Goal: Task Accomplishment & Management: Use online tool/utility

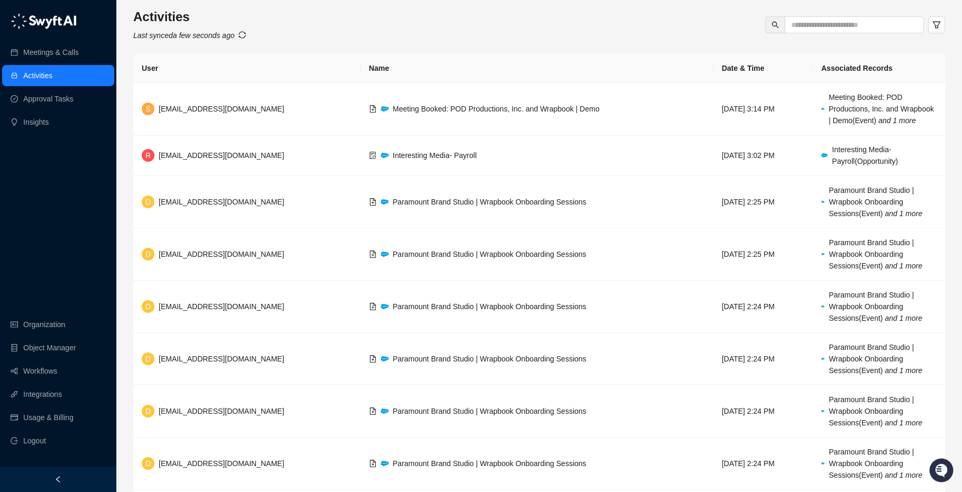
click at [32, 372] on link "Workflows" at bounding box center [40, 371] width 34 height 21
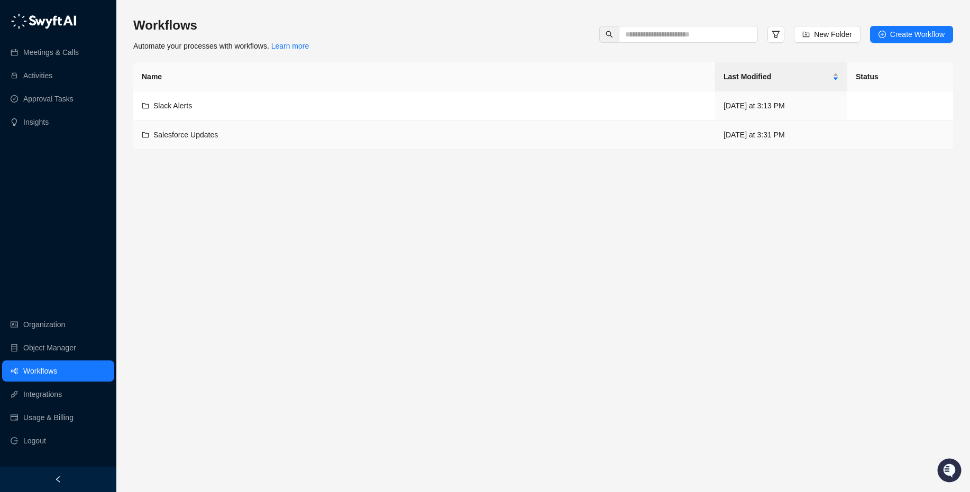
click at [193, 131] on span "Salesforce Updates" at bounding box center [185, 135] width 65 height 8
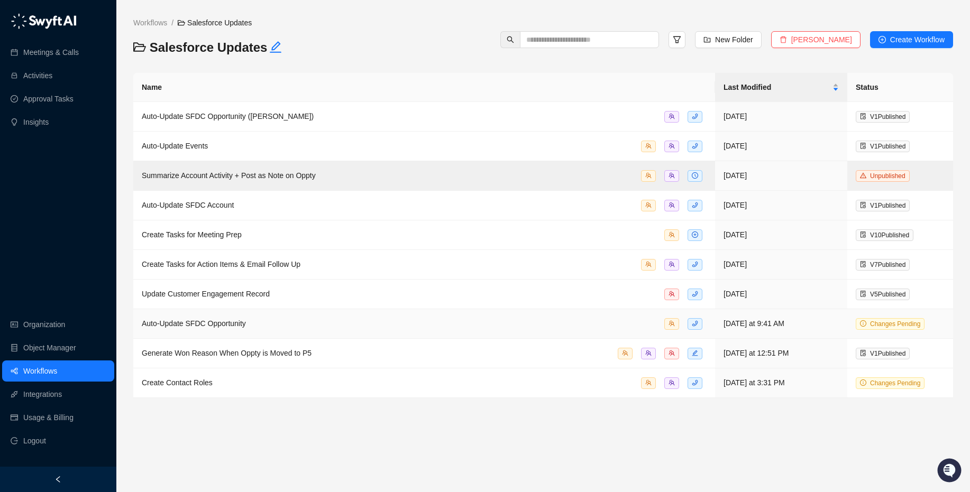
click at [174, 321] on span "Auto-Update SFDC Opportunity" at bounding box center [194, 324] width 104 height 8
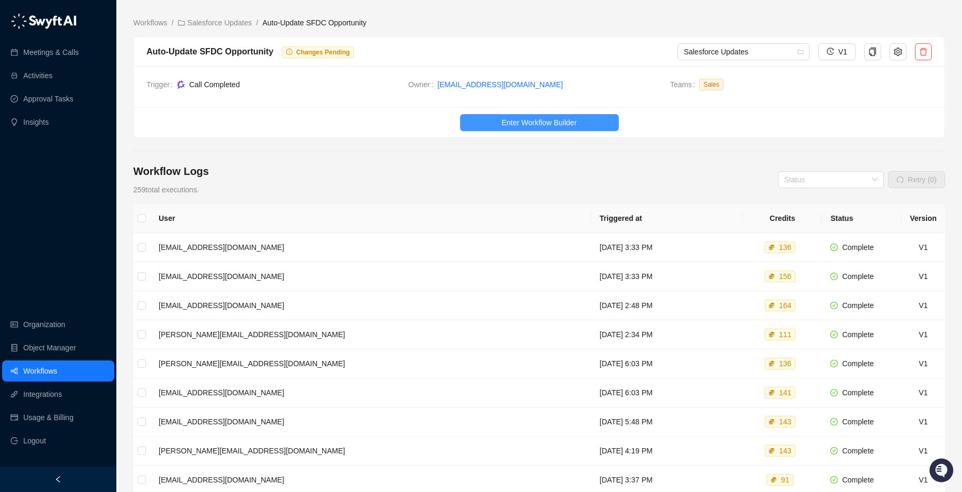
click at [496, 127] on button "Enter Workflow Builder" at bounding box center [539, 122] width 159 height 17
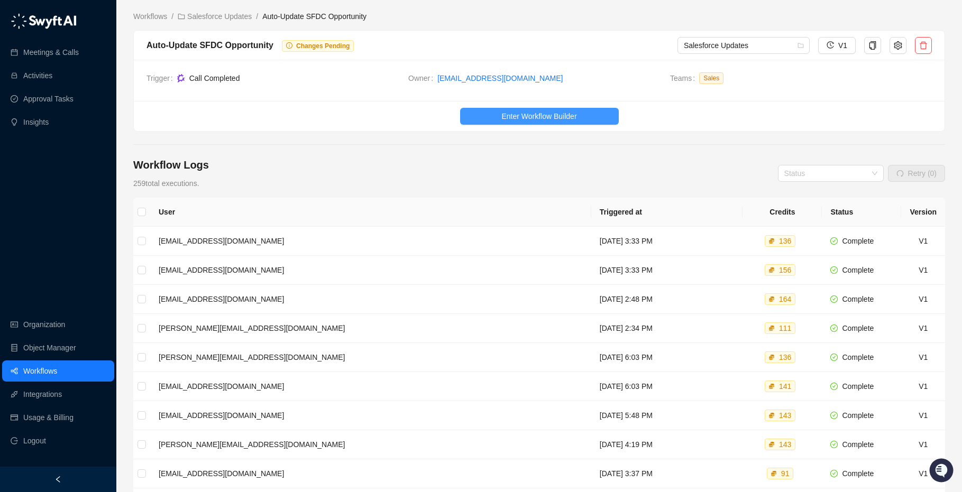
click at [486, 118] on button "Enter Workflow Builder" at bounding box center [539, 116] width 159 height 17
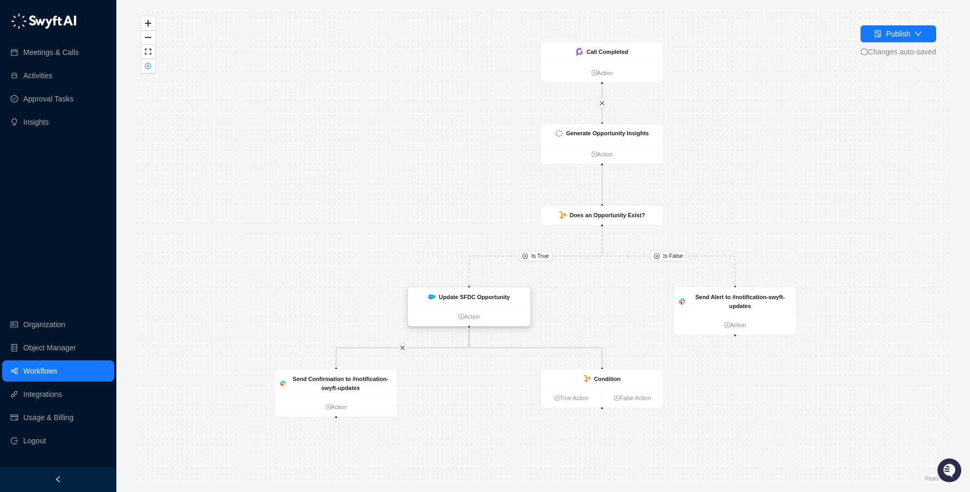
click at [503, 325] on ul "Action" at bounding box center [469, 316] width 122 height 19
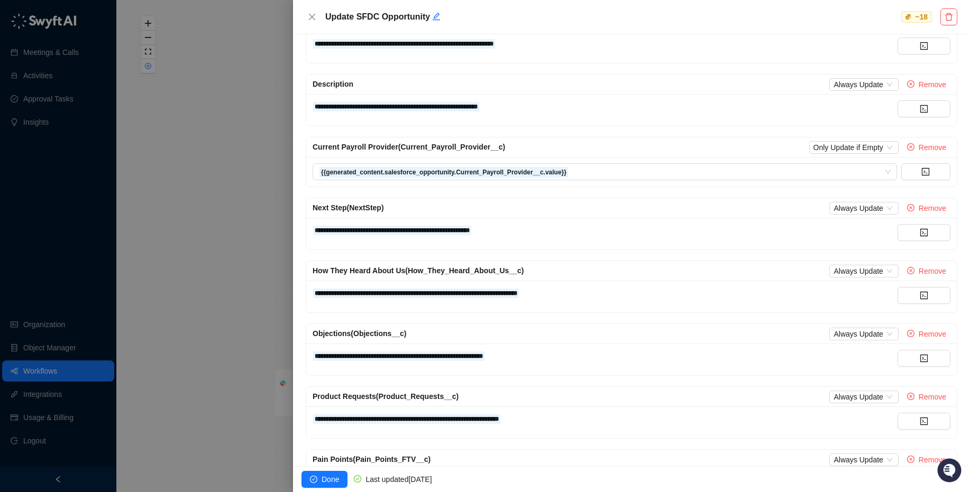
scroll to position [438, 0]
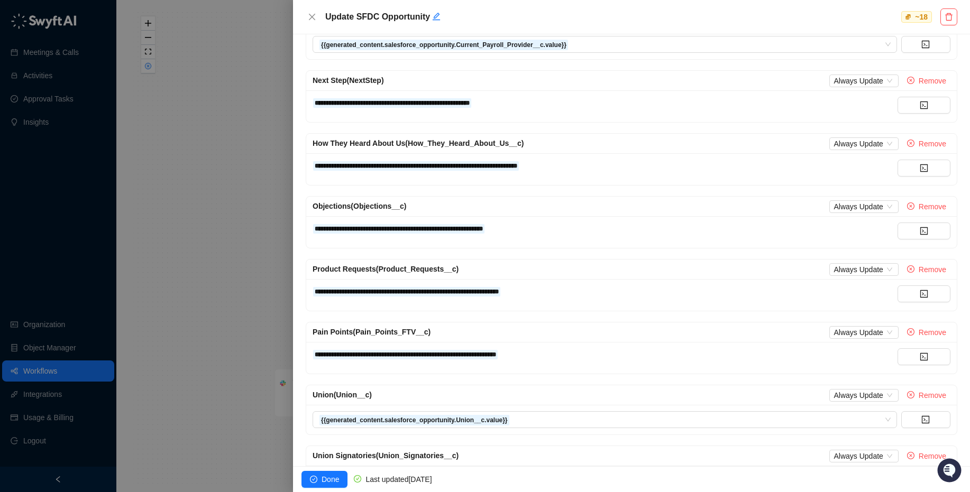
click at [607, 337] on div "Pain Points (Pain_Points_FTV__c) Always Update Remove" at bounding box center [632, 332] width 638 height 13
click at [634, 336] on div "Pain Points (Pain_Points_FTV__c) Always Update Remove" at bounding box center [632, 332] width 638 height 13
click at [598, 353] on div "**********" at bounding box center [605, 355] width 585 height 12
click at [470, 331] on div "Pain Points (Pain_Points_FTV__c) Always Update Remove" at bounding box center [632, 332] width 638 height 13
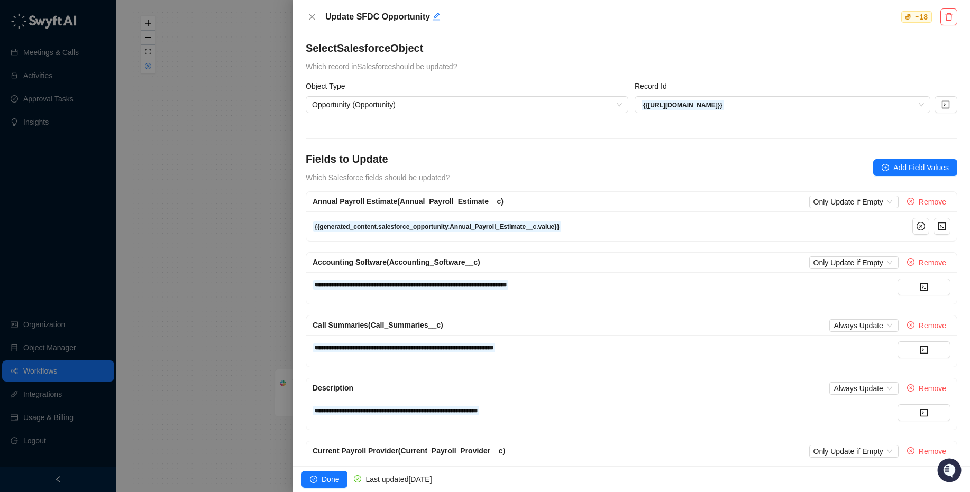
scroll to position [0, 0]
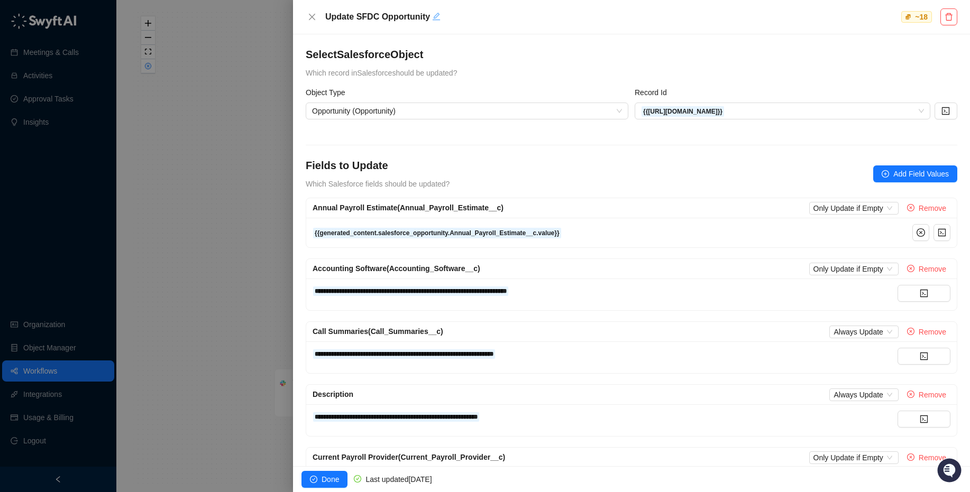
click at [439, 17] on icon "edit" at bounding box center [436, 16] width 8 height 8
click at [470, 205] on span "Annual Payroll Estimate (Annual_Payroll_Estimate__c)" at bounding box center [408, 208] width 191 height 8
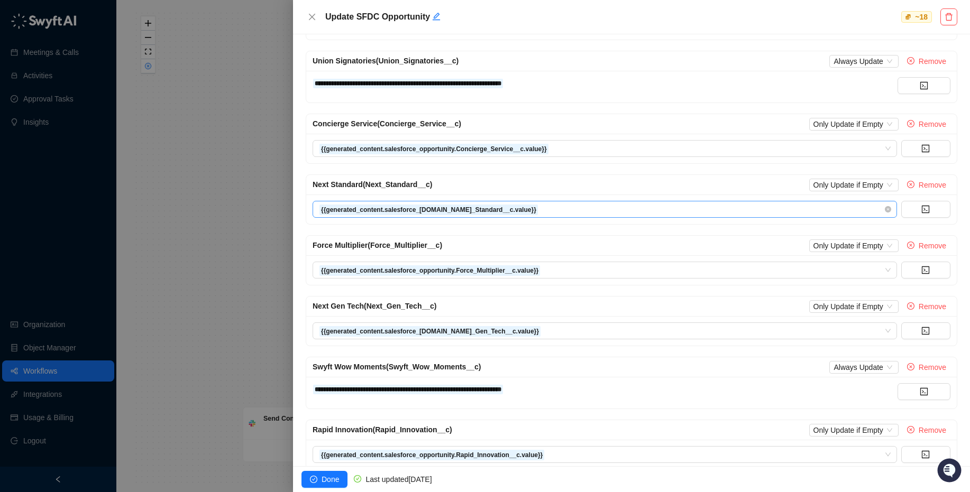
scroll to position [826, 0]
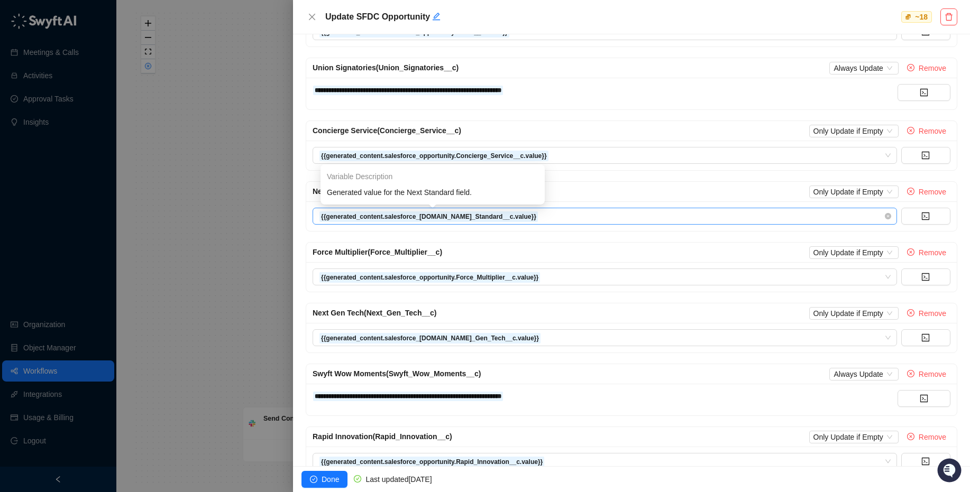
click at [389, 219] on strong "{{generated_content.salesforce_[DOMAIN_NAME]_Standard__c.value}}" at bounding box center [428, 216] width 215 height 7
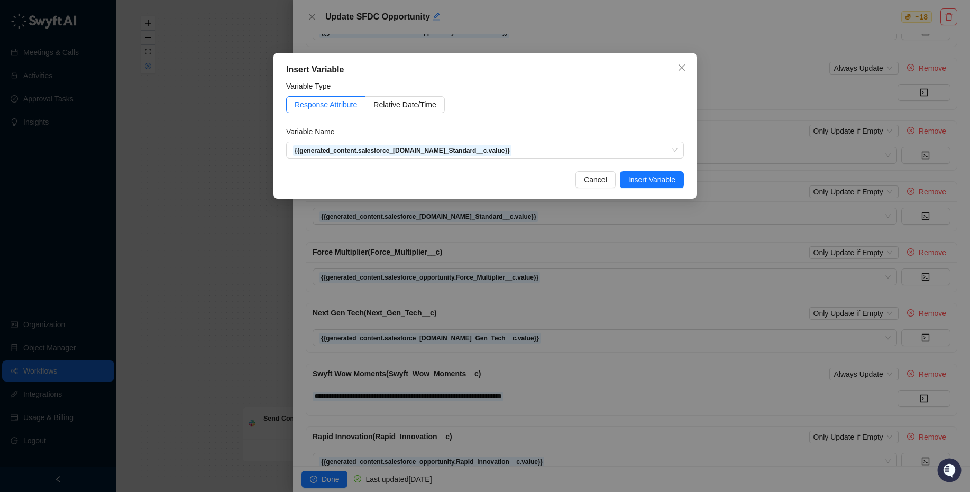
click at [782, 26] on div "Insert Variable Variable Type Response Attribute Relative Date/Time Variable Na…" at bounding box center [485, 246] width 970 height 492
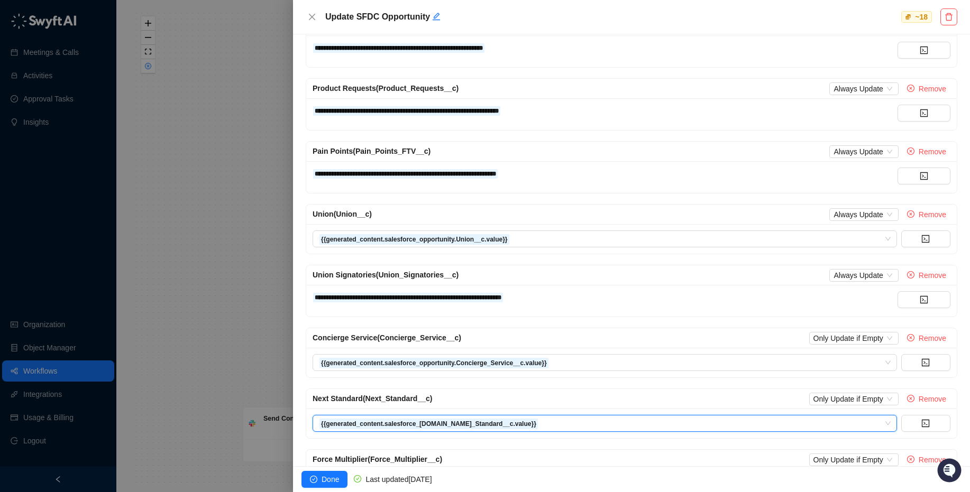
scroll to position [439, 0]
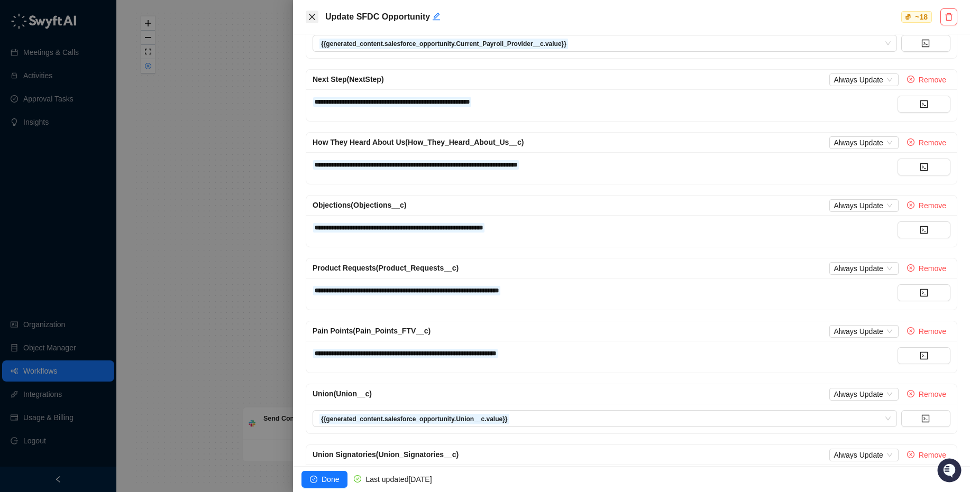
click at [313, 19] on icon "close" at bounding box center [312, 17] width 8 height 8
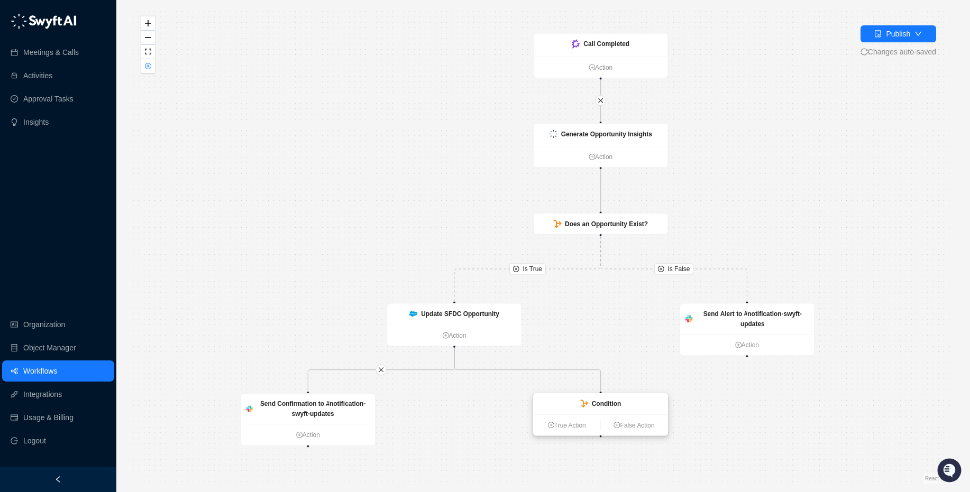
click at [599, 410] on div "Condition" at bounding box center [601, 404] width 134 height 21
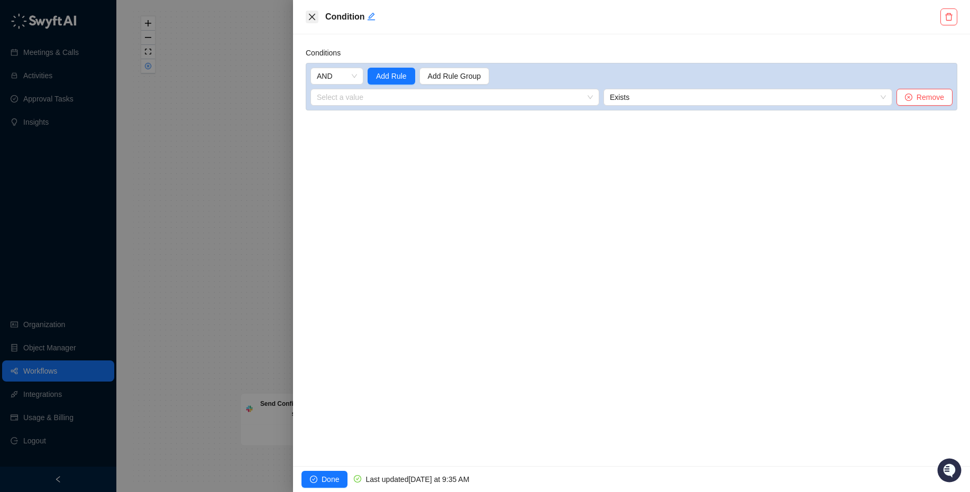
click at [310, 18] on icon "close" at bounding box center [312, 17] width 6 height 6
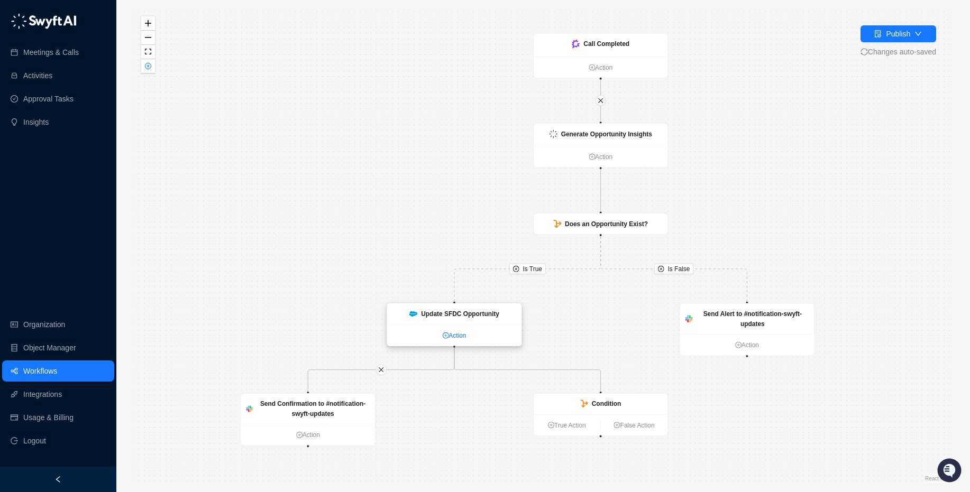
click at [455, 334] on link "Action" at bounding box center [454, 336] width 134 height 10
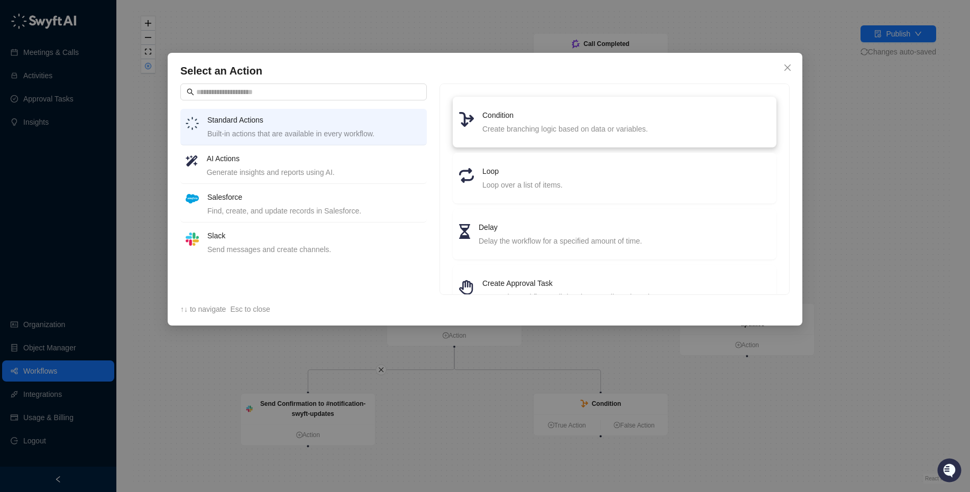
click at [534, 113] on h4 "Condition" at bounding box center [626, 115] width 288 height 12
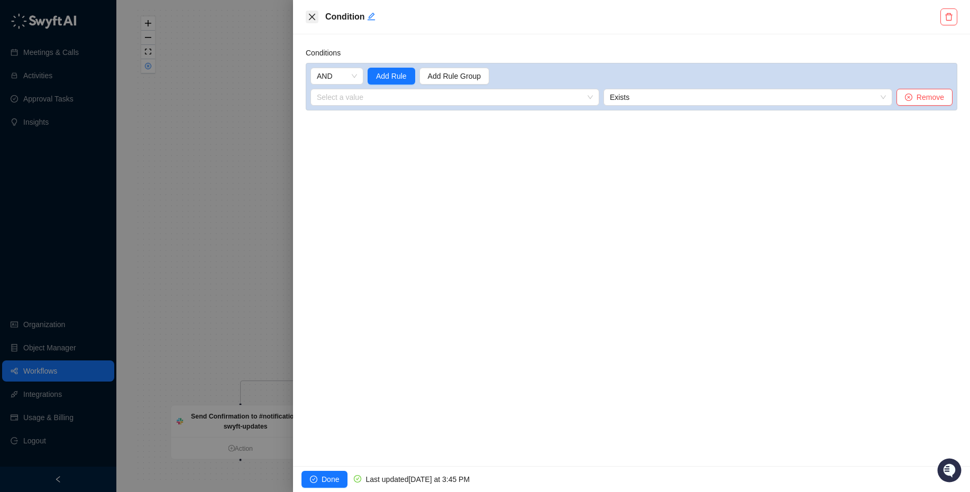
click at [312, 19] on icon "close" at bounding box center [312, 17] width 8 height 8
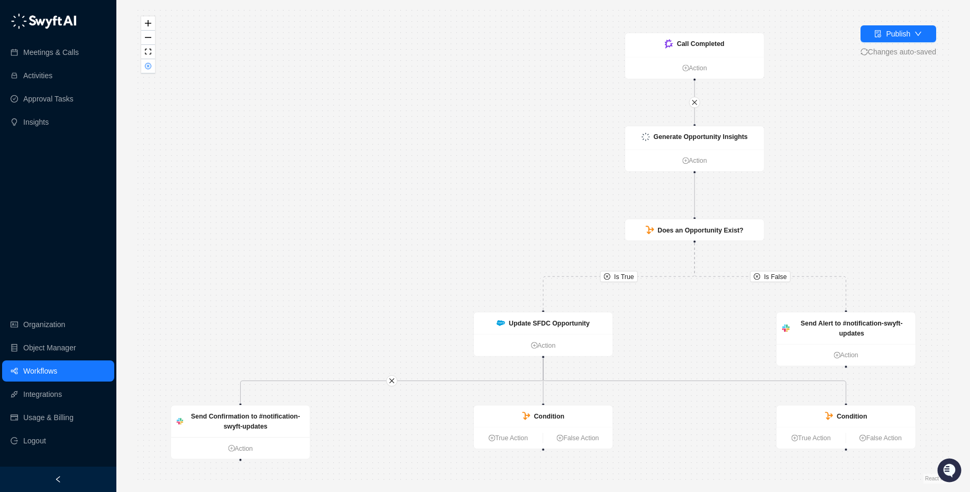
click at [39, 372] on link "Workflows" at bounding box center [40, 371] width 34 height 21
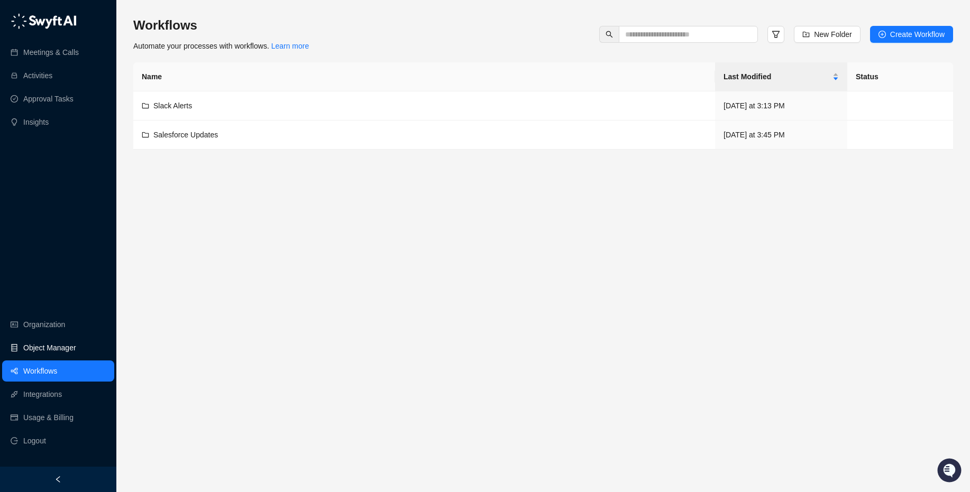
click at [37, 348] on link "Object Manager" at bounding box center [49, 347] width 53 height 21
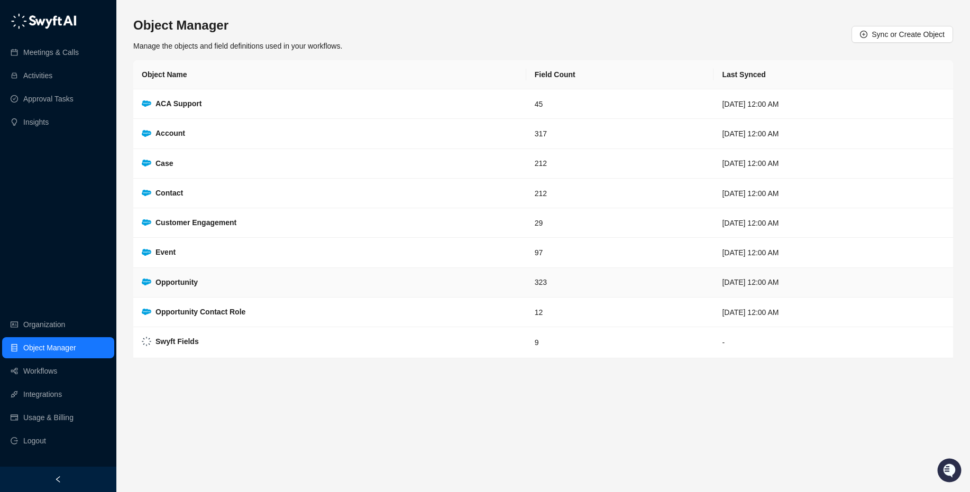
click at [229, 280] on td "Opportunity" at bounding box center [329, 283] width 393 height 30
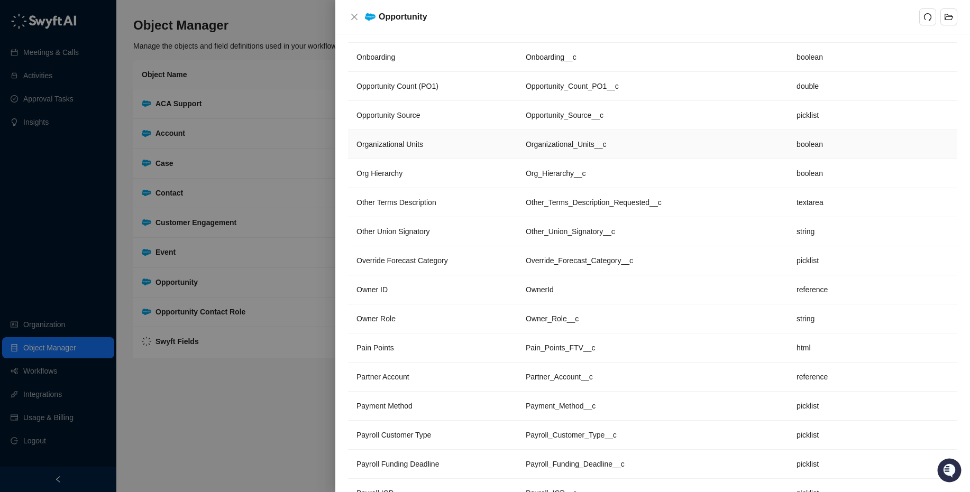
scroll to position [5461, 0]
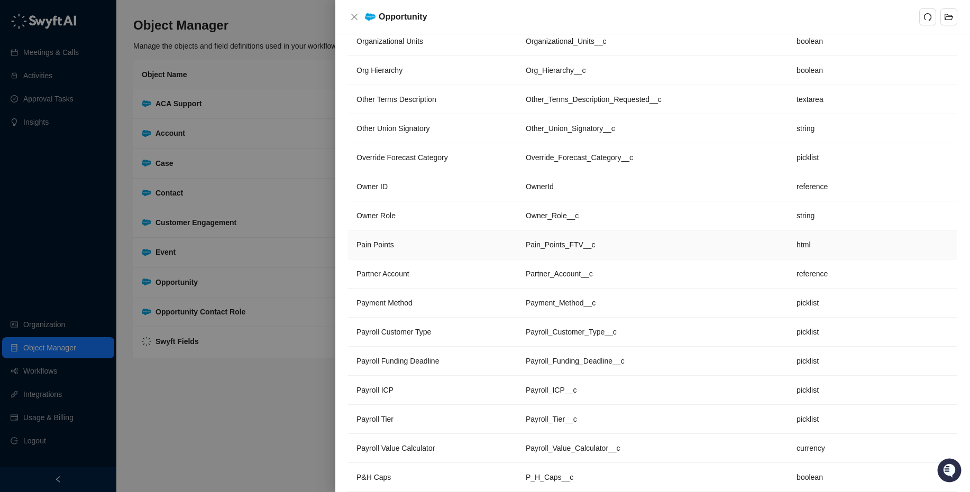
click at [440, 242] on td "Pain Points" at bounding box center [432, 245] width 169 height 29
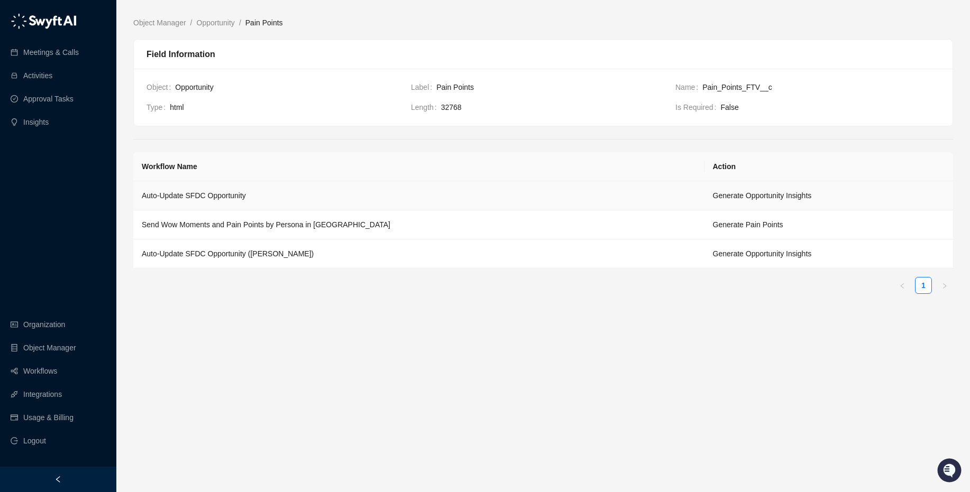
click at [547, 197] on td "Auto-Update SFDC Opportunity" at bounding box center [418, 195] width 571 height 29
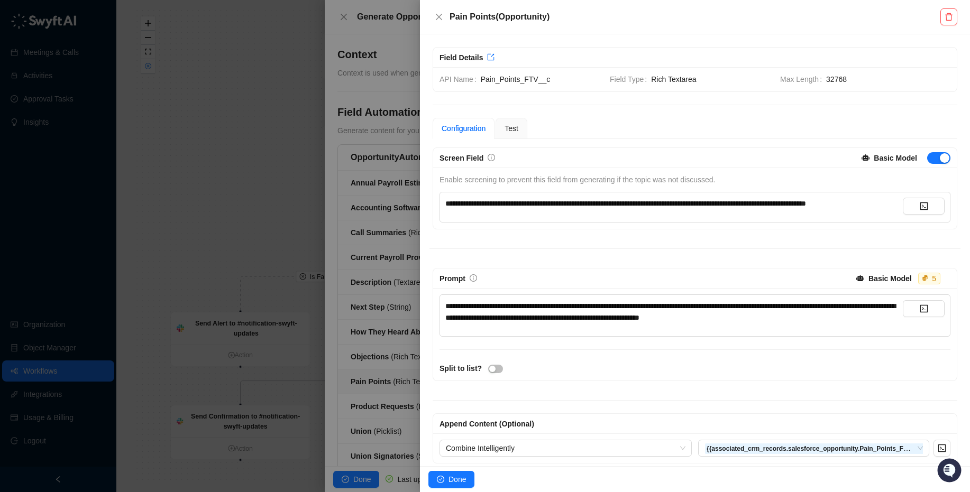
scroll to position [22, 0]
